Goal: Task Accomplishment & Management: Complete application form

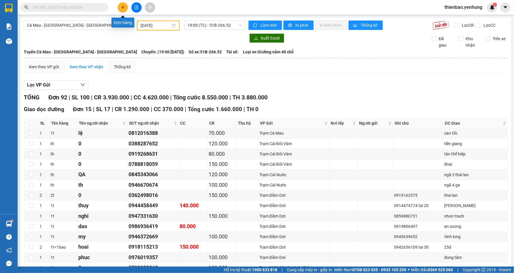
click at [124, 8] on icon "plus" at bounding box center [123, 7] width 4 height 4
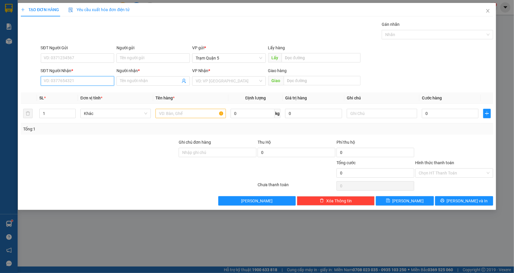
click at [77, 79] on input "SĐT Người Nhận *" at bounding box center [77, 80] width 73 height 9
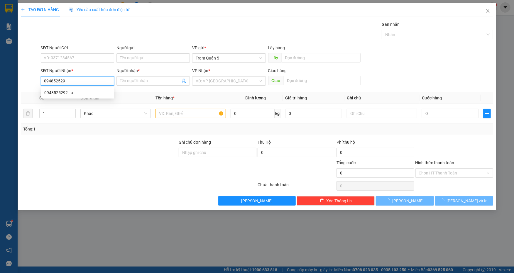
type input "0948525292"
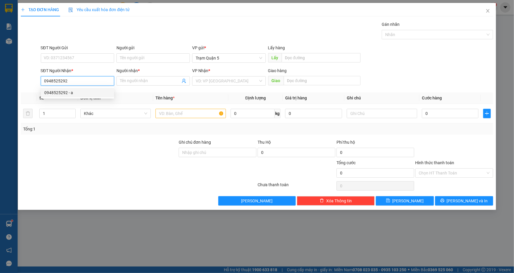
drag, startPoint x: 79, startPoint y: 93, endPoint x: 82, endPoint y: 94, distance: 3.6
click at [79, 93] on div "0948525292 - a" at bounding box center [77, 92] width 66 height 6
type input "a"
type input "390.000"
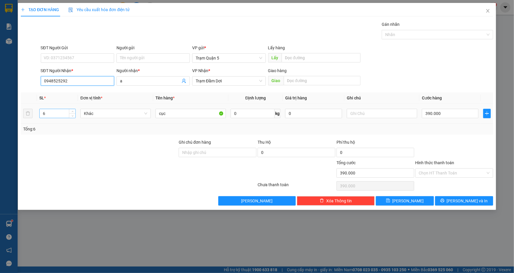
type input "0948525292"
click at [58, 114] on input "6" at bounding box center [58, 113] width 36 height 9
type input "4"
click at [446, 112] on input "390.000" at bounding box center [450, 113] width 57 height 9
type input "0"
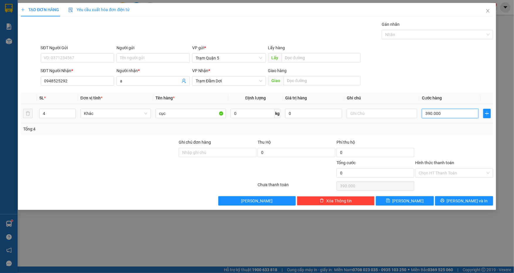
type input "0"
type input "2"
type input "02"
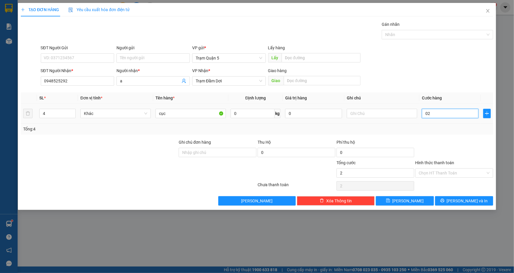
type input "28"
type input "028"
type input "280"
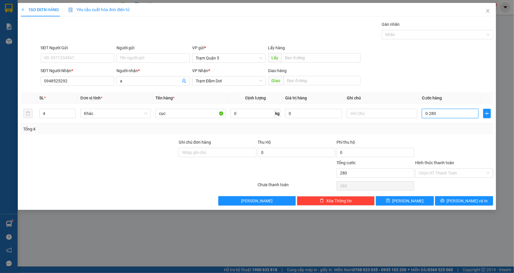
type input "0.280"
type input "280.000"
drag, startPoint x: 445, startPoint y: 68, endPoint x: 447, endPoint y: 72, distance: 4.4
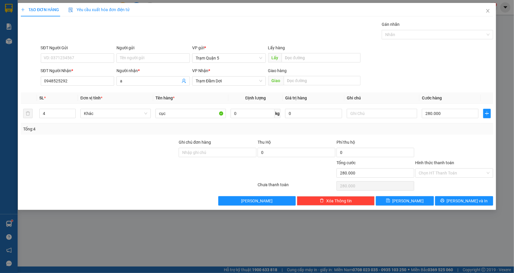
click at [445, 69] on div "SĐT Người Nhận * 0948525292 Người nhận * a VP Nhận * Trạm Đầm Dơi Giao hàng Giao" at bounding box center [267, 77] width 455 height 21
click at [468, 201] on span "[PERSON_NAME] và In" at bounding box center [467, 201] width 41 height 6
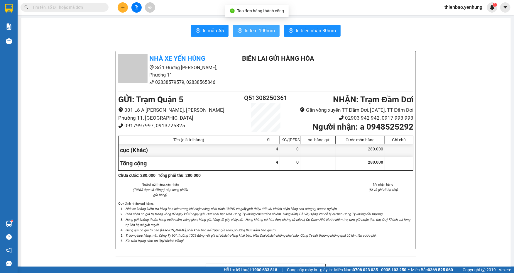
click at [265, 32] on span "In tem 100mm" at bounding box center [260, 30] width 30 height 7
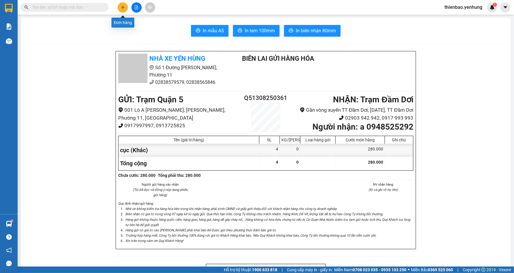
click at [120, 6] on button at bounding box center [123, 7] width 10 height 10
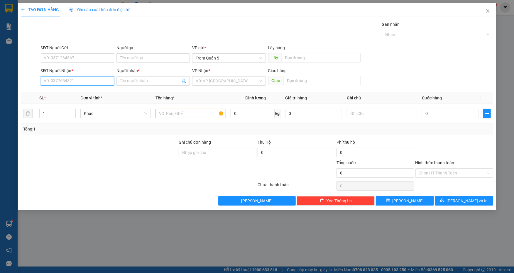
click at [87, 82] on input "SĐT Người Nhận *" at bounding box center [77, 80] width 73 height 9
type input "0913552067"
click at [92, 92] on div "0913552067 - DI 5 CAPE" at bounding box center [77, 92] width 66 height 6
type input "DI 5 CAPE"
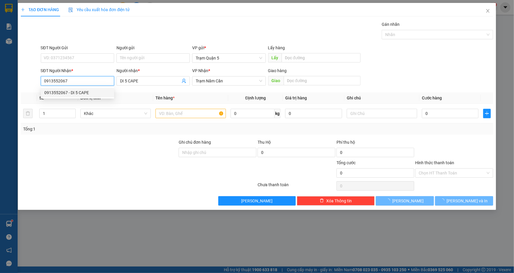
type input "50.000"
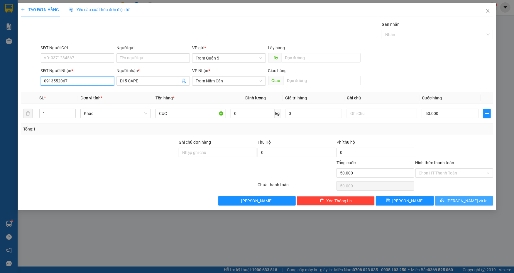
type input "0913552067"
click at [467, 203] on span "[PERSON_NAME] và In" at bounding box center [467, 201] width 41 height 6
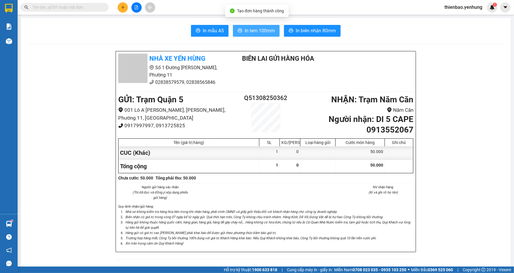
click at [264, 35] on button "In tem 100mm" at bounding box center [256, 31] width 47 height 12
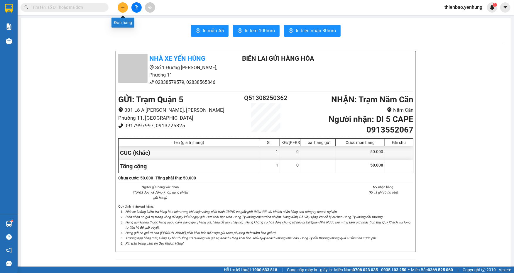
click at [121, 9] on icon "plus" at bounding box center [123, 7] width 4 height 4
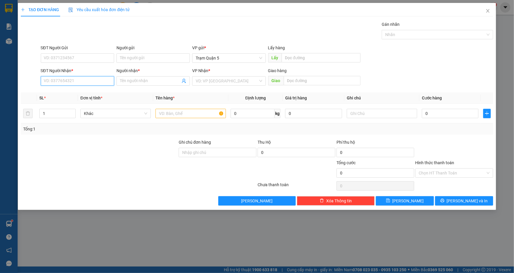
click at [92, 83] on input "SĐT Người Nhận *" at bounding box center [77, 80] width 73 height 9
click at [80, 90] on div "0945225189 - linh" at bounding box center [77, 92] width 66 height 6
type input "0945225189"
type input "linh"
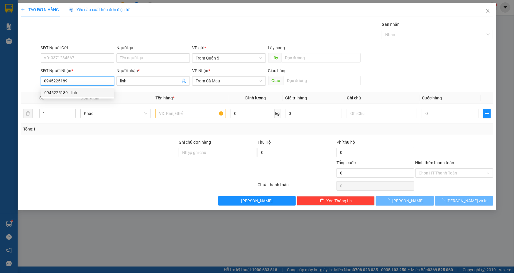
type input "40.000"
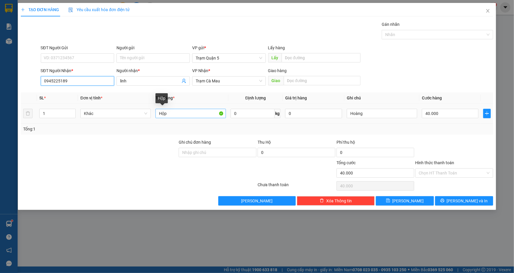
type input "0945225189"
click at [181, 117] on input "Hộp" at bounding box center [190, 113] width 70 height 9
type input "H"
type input "xốp"
type input "0"
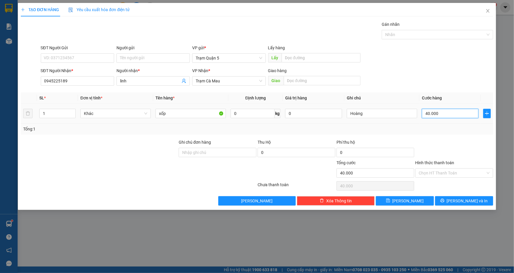
type input "0"
type input "5"
type input "05"
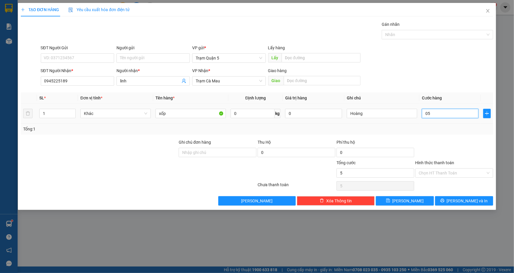
type input "50"
type input "050"
type input "50.000"
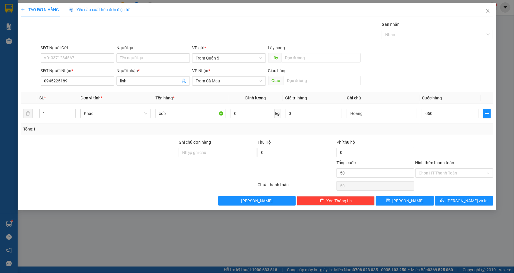
type input "50.000"
click at [455, 65] on form "SĐT Người Gửi VD: 0371234567 Người gửi Tên người gửi VP gửi * Trạm Quận 5 Lấy h…" at bounding box center [257, 66] width 472 height 43
click at [487, 172] on div "Chọn HT Thanh Toán" at bounding box center [454, 172] width 78 height 9
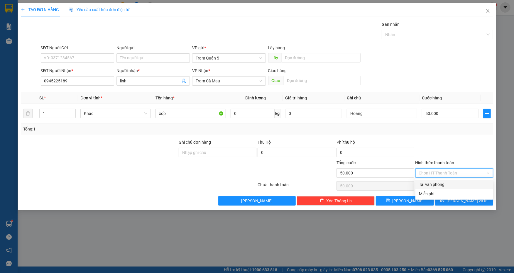
click at [468, 182] on div "Tại văn phòng" at bounding box center [454, 184] width 71 height 6
type input "0"
click at [467, 204] on button "[PERSON_NAME] và In" at bounding box center [464, 200] width 58 height 9
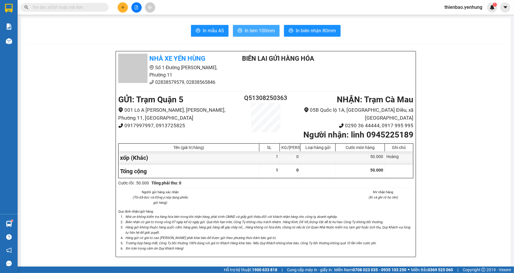
click at [251, 28] on span "In tem 100mm" at bounding box center [260, 30] width 30 height 7
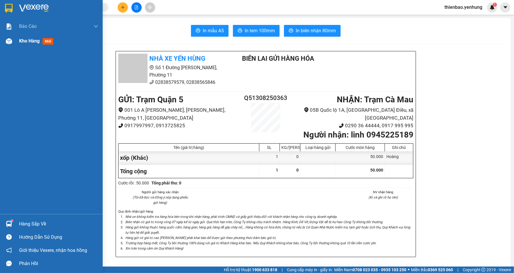
click at [7, 41] on img at bounding box center [9, 41] width 6 height 6
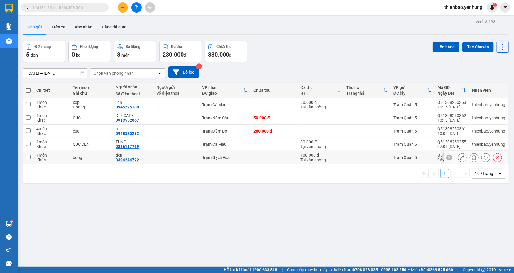
click at [29, 157] on input "checkbox" at bounding box center [28, 157] width 4 height 4
checkbox input "true"
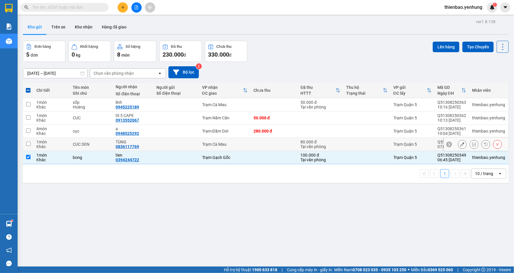
click at [25, 143] on td at bounding box center [28, 144] width 11 height 13
checkbox input "true"
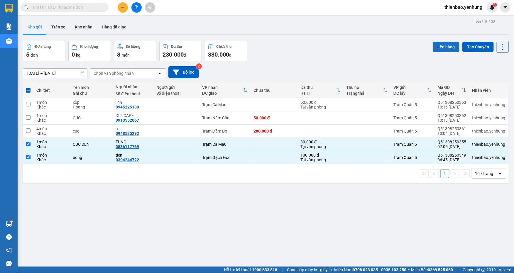
click at [438, 48] on button "Lên hàng" at bounding box center [446, 47] width 27 height 11
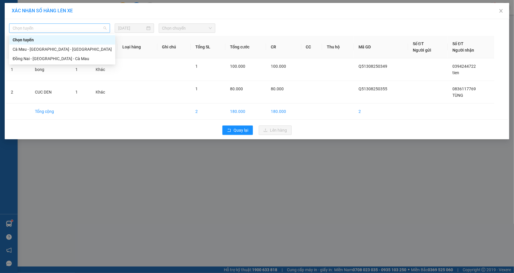
click at [104, 28] on span "Chọn tuyến" at bounding box center [60, 28] width 94 height 9
click at [71, 59] on div "Đồng Nai - [GEOGRAPHIC_DATA] - Cà Mau" at bounding box center [62, 58] width 99 height 6
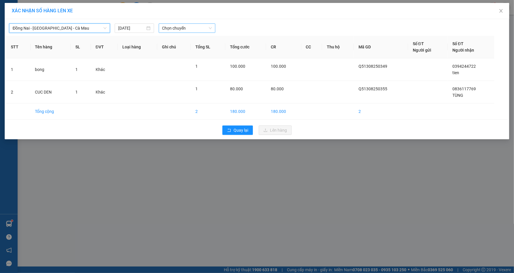
click at [210, 27] on span "Chọn chuyến" at bounding box center [187, 28] width 50 height 9
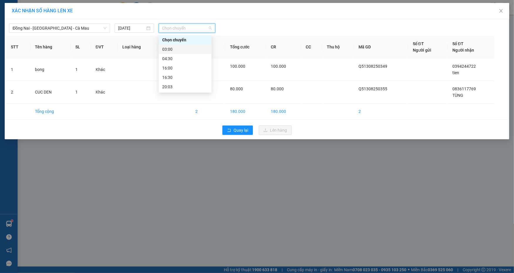
click at [194, 49] on div "03:00" at bounding box center [185, 49] width 46 height 6
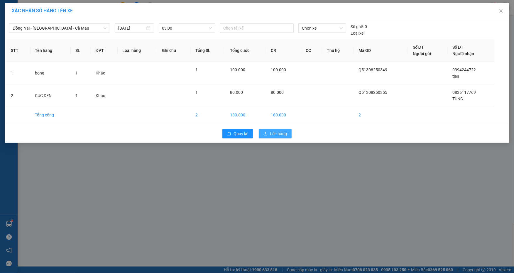
click at [279, 134] on span "Lên hàng" at bounding box center [278, 134] width 17 height 6
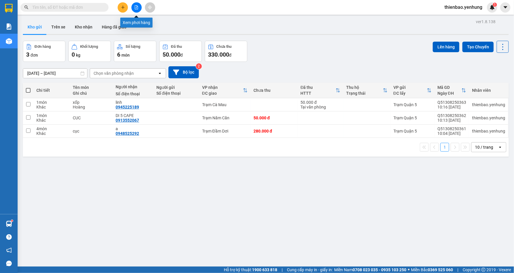
click at [138, 9] on icon "file-add" at bounding box center [136, 7] width 4 height 4
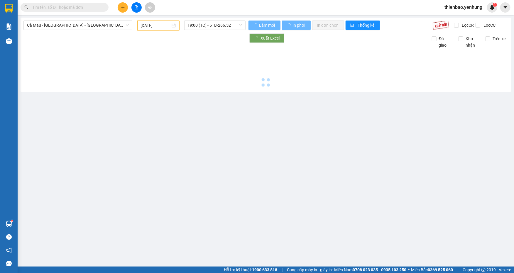
type input "[DATE]"
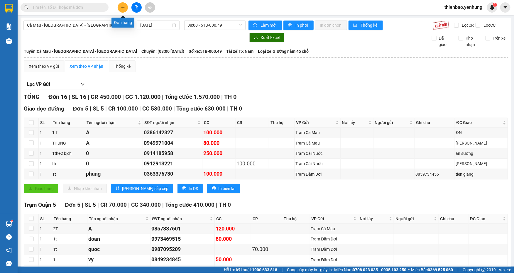
click at [122, 7] on icon "plus" at bounding box center [123, 7] width 4 height 4
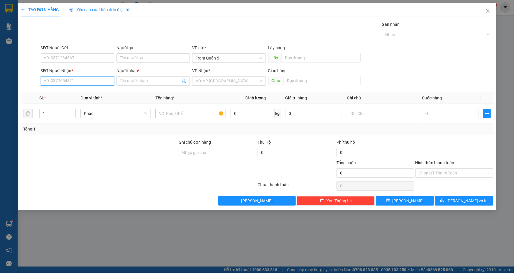
click at [64, 83] on input "SĐT Người Nhận *" at bounding box center [77, 80] width 73 height 9
click at [89, 91] on div "0919346773 - KHOI" at bounding box center [77, 92] width 66 height 6
type input "0919346773"
type input "KHOI"
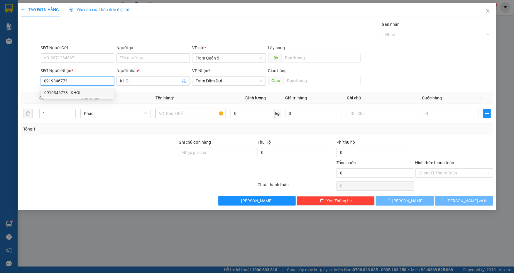
type input "30.000"
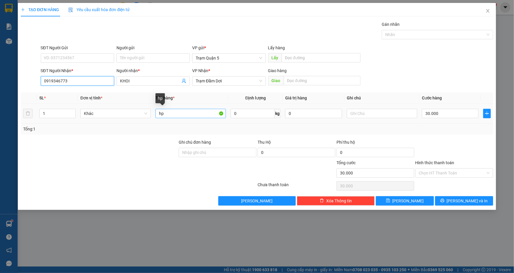
type input "0919346773"
click at [166, 114] on input "hp" at bounding box center [190, 113] width 70 height 9
type input "họp"
click at [461, 77] on div "SĐT Người Nhận * 0919346773 Người nhận * KHOI VP Nhận * Trạm Đầm Dơi Giao hàng …" at bounding box center [267, 77] width 455 height 21
click at [488, 171] on div "Chọn HT Thanh Toán" at bounding box center [454, 172] width 78 height 9
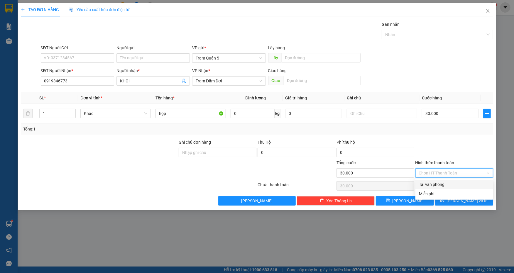
click at [466, 184] on div "Tại văn phòng" at bounding box center [454, 184] width 71 height 6
type input "0"
click at [473, 201] on span "[PERSON_NAME] và In" at bounding box center [467, 201] width 41 height 6
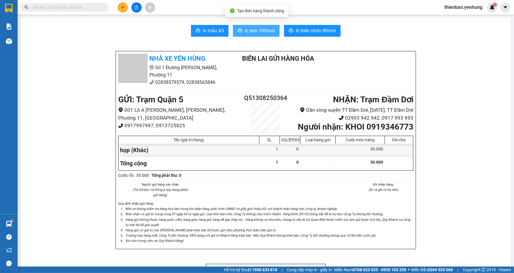
drag, startPoint x: 243, startPoint y: 32, endPoint x: 249, endPoint y: 35, distance: 6.7
click at [246, 34] on span "In tem 100mm" at bounding box center [260, 30] width 30 height 7
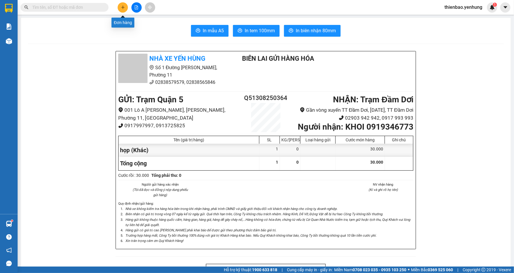
click at [125, 8] on button at bounding box center [123, 7] width 10 height 10
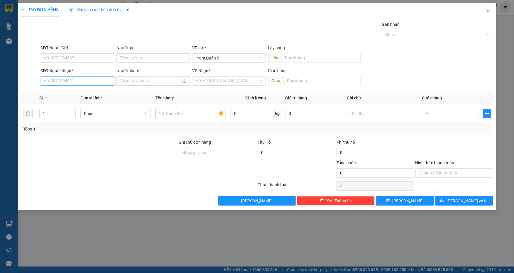
click at [72, 82] on input "SĐT Người Nhận *" at bounding box center [77, 80] width 73 height 9
type input "0918716915"
click at [91, 94] on div "0918716915 - [PERSON_NAME]" at bounding box center [77, 92] width 66 height 6
type input "[PERSON_NAME]"
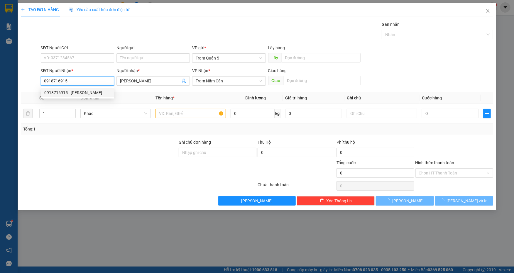
type input "70.000"
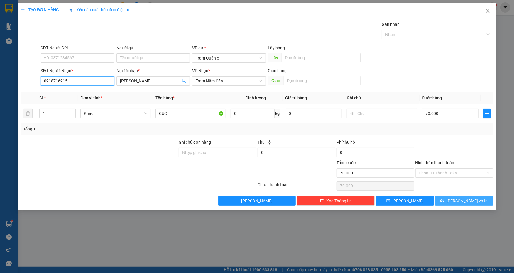
type input "0918716915"
click at [472, 202] on span "[PERSON_NAME] và In" at bounding box center [467, 201] width 41 height 6
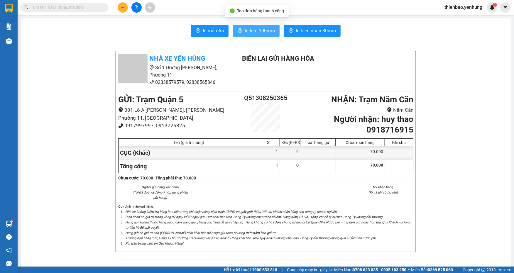
click at [260, 30] on span "In tem 100mm" at bounding box center [260, 30] width 30 height 7
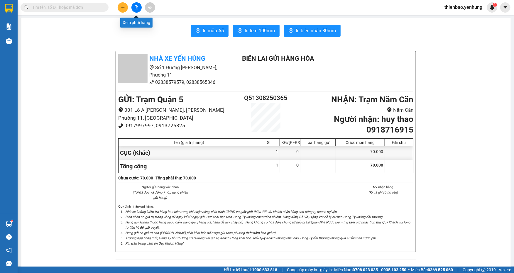
click at [140, 7] on button at bounding box center [136, 7] width 10 height 10
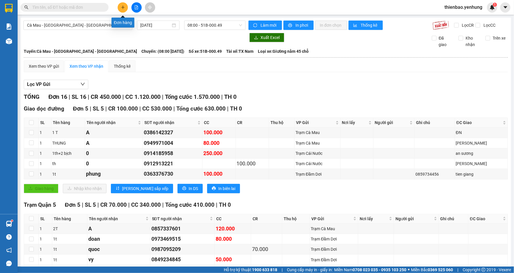
click at [121, 6] on icon "plus" at bounding box center [123, 7] width 4 height 4
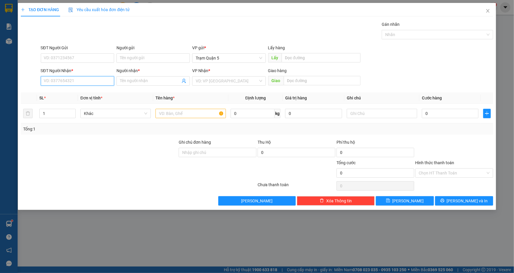
click at [88, 81] on input "SĐT Người Nhận *" at bounding box center [77, 80] width 73 height 9
type input "0943328831"
click at [94, 92] on div "0943328831 - Anh Day" at bounding box center [77, 92] width 66 height 6
type input "Anh Day"
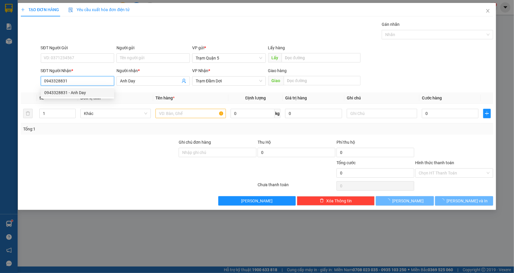
type input "50.000"
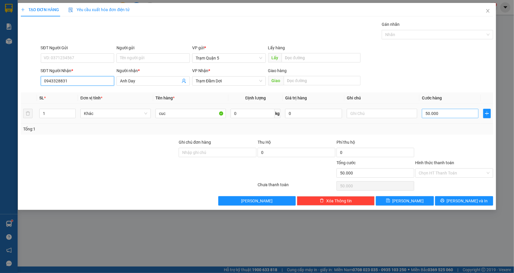
type input "0943328831"
click at [446, 114] on input "50.000" at bounding box center [450, 113] width 57 height 9
type input "0"
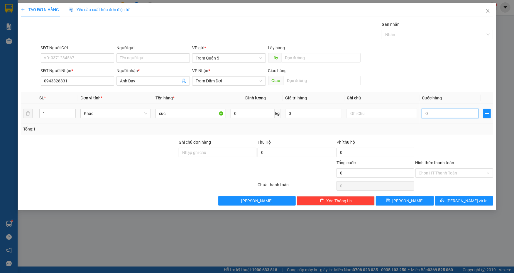
type input "3"
type input "03"
type input "30"
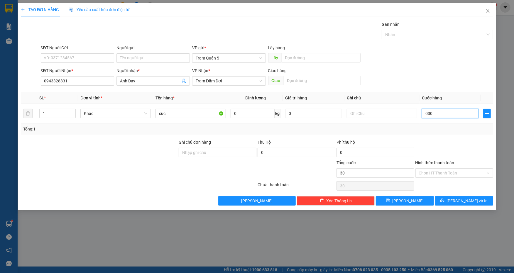
type input "030"
type input "30.000"
click at [438, 65] on form "SĐT Người Gửi VD: 0371234567 Người gửi Tên người gửi VP gửi * Trạm Quận 5 Lấy h…" at bounding box center [257, 66] width 472 height 43
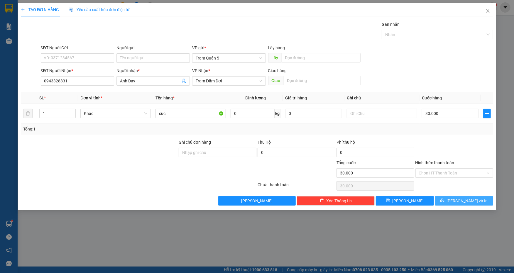
click at [469, 201] on span "[PERSON_NAME] và In" at bounding box center [467, 201] width 41 height 6
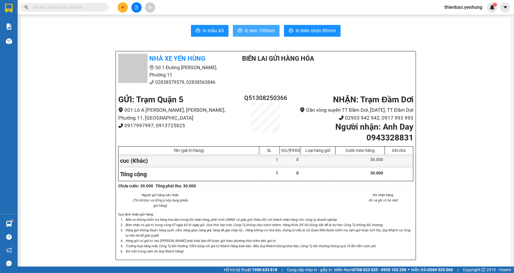
click at [259, 32] on span "In tem 100mm" at bounding box center [260, 30] width 30 height 7
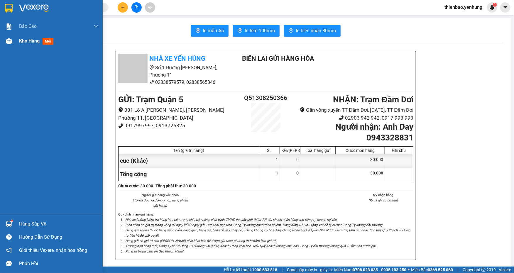
click at [8, 40] on img at bounding box center [9, 41] width 6 height 6
